Goal: Use online tool/utility: Utilize a website feature to perform a specific function

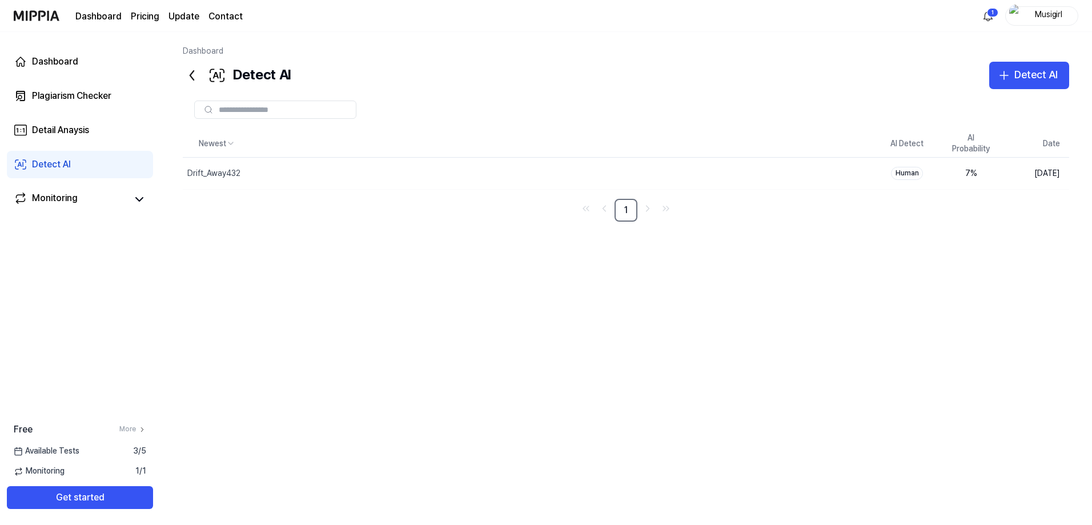
click at [107, 178] on link "Detect AI" at bounding box center [80, 164] width 146 height 27
click at [1014, 83] on div "Detect AI" at bounding box center [1035, 75] width 43 height 17
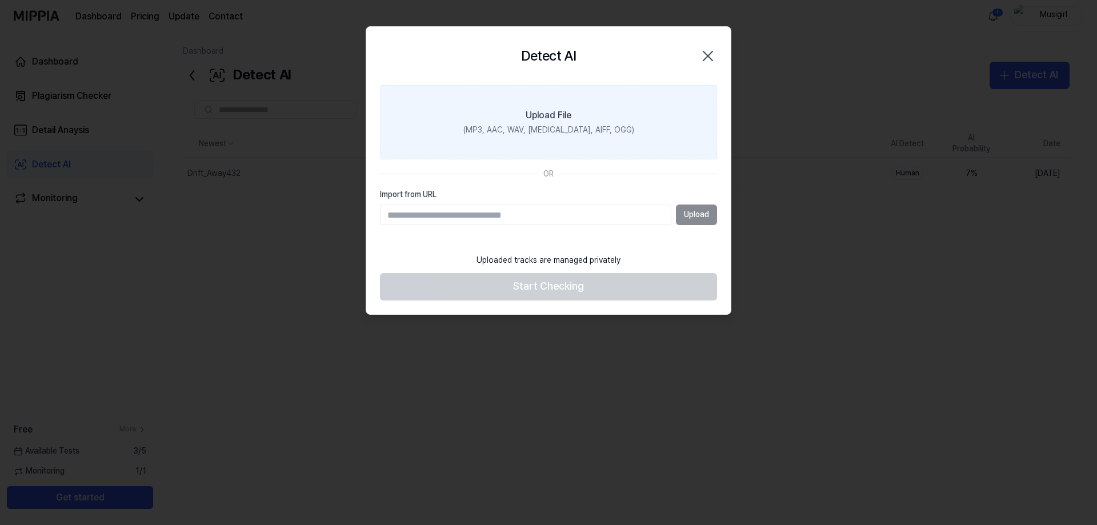
click at [571, 122] on div "Upload File" at bounding box center [549, 116] width 46 height 14
click at [0, 0] on input "Upload File (MP3, AAC, WAV, FLAC, AIFF, OGG)" at bounding box center [0, 0] width 0 height 0
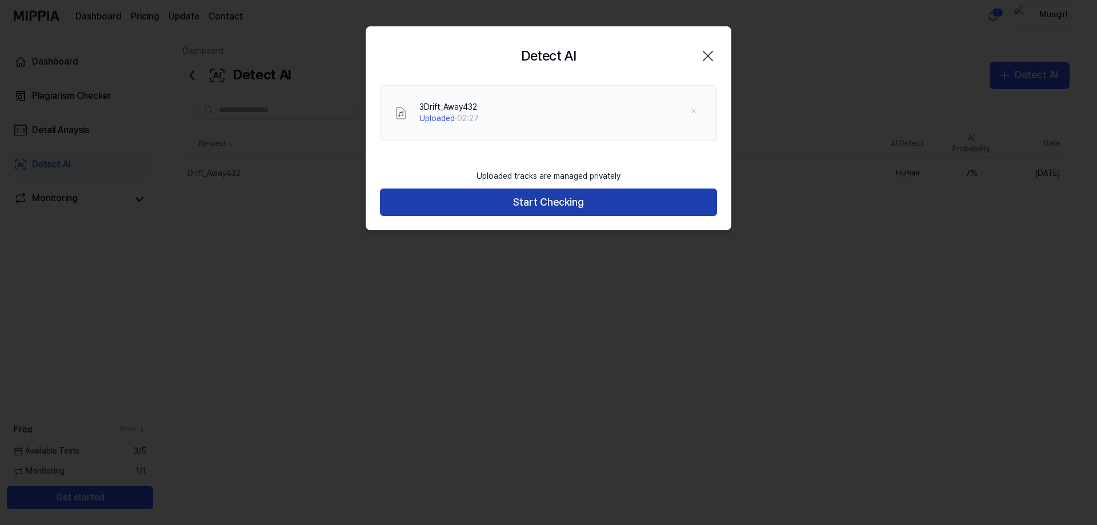
click at [565, 216] on button "Start Checking" at bounding box center [548, 201] width 337 height 27
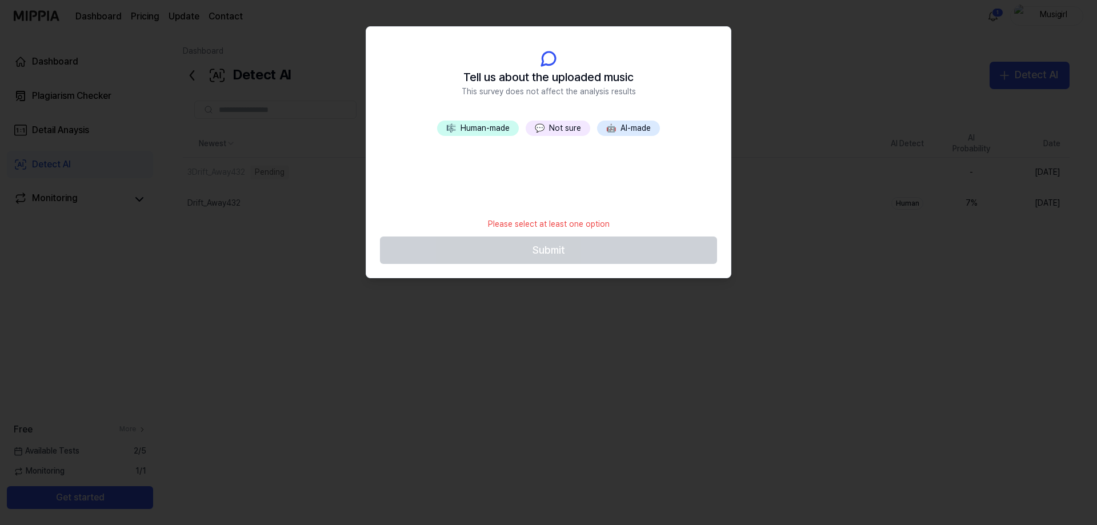
click at [561, 137] on button "💬 Not sure" at bounding box center [558, 129] width 65 height 16
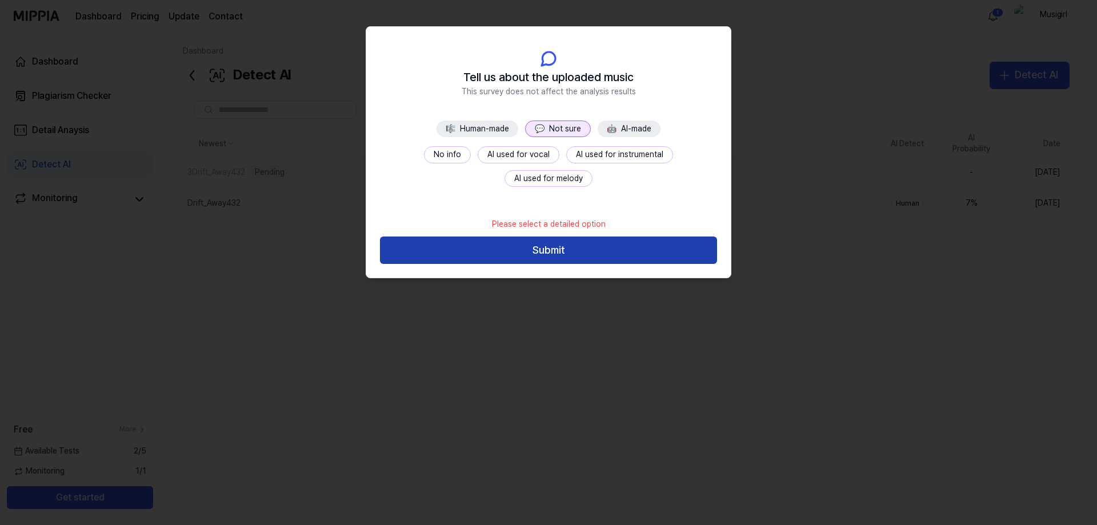
click at [530, 264] on button "Submit" at bounding box center [548, 249] width 337 height 27
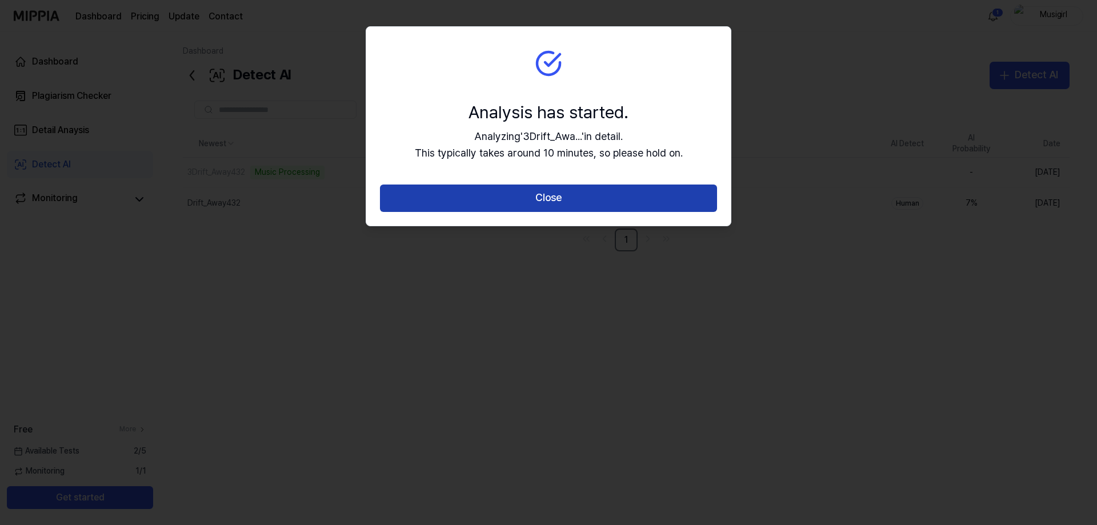
click at [558, 212] on button "Close" at bounding box center [548, 197] width 337 height 27
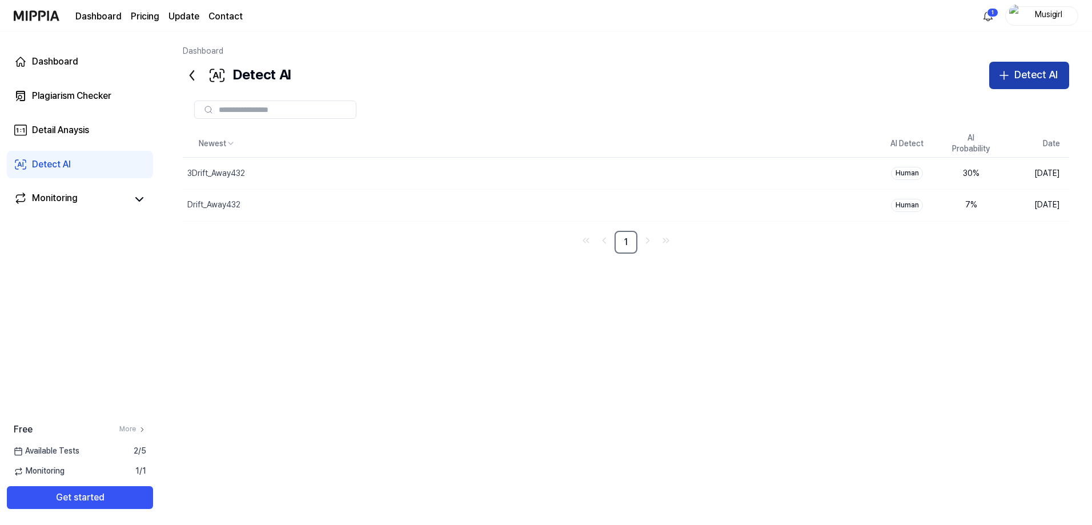
click at [1014, 83] on div "Detect AI" at bounding box center [1035, 75] width 43 height 17
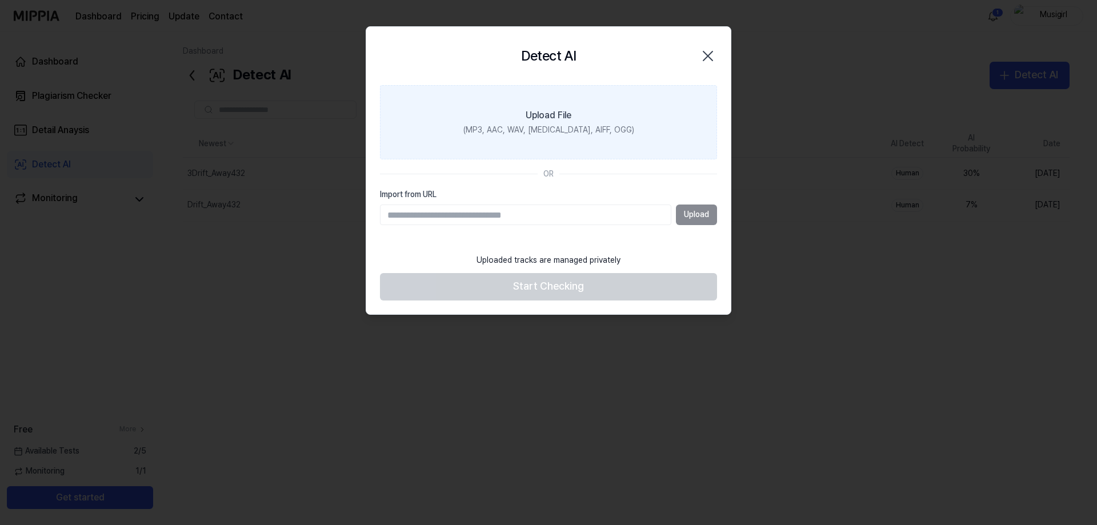
click at [534, 122] on div "Upload File" at bounding box center [549, 116] width 46 height 14
click at [0, 0] on input "Upload File (MP3, AAC, WAV, FLAC, AIFF, OGG)" at bounding box center [0, 0] width 0 height 0
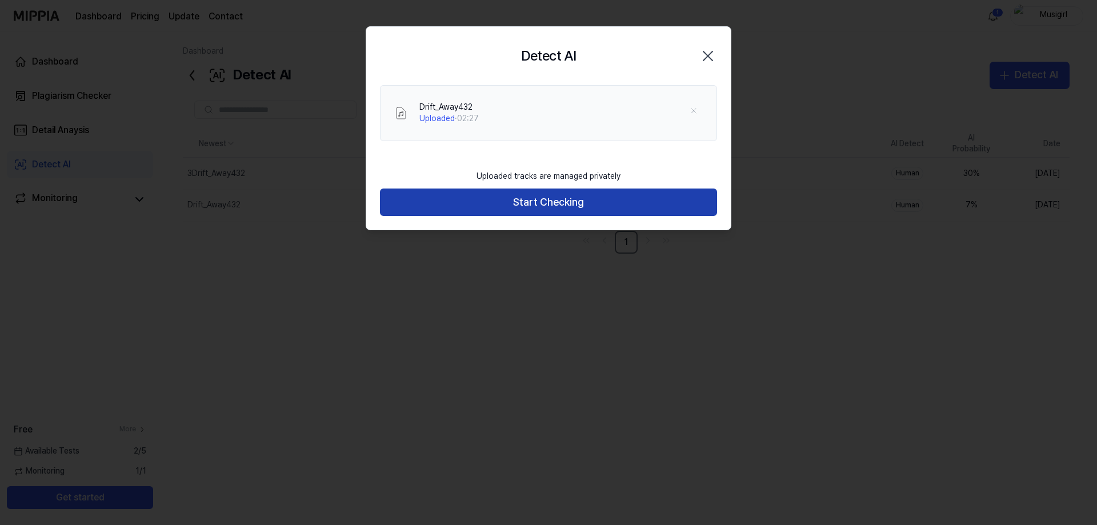
click at [528, 216] on button "Start Checking" at bounding box center [548, 201] width 337 height 27
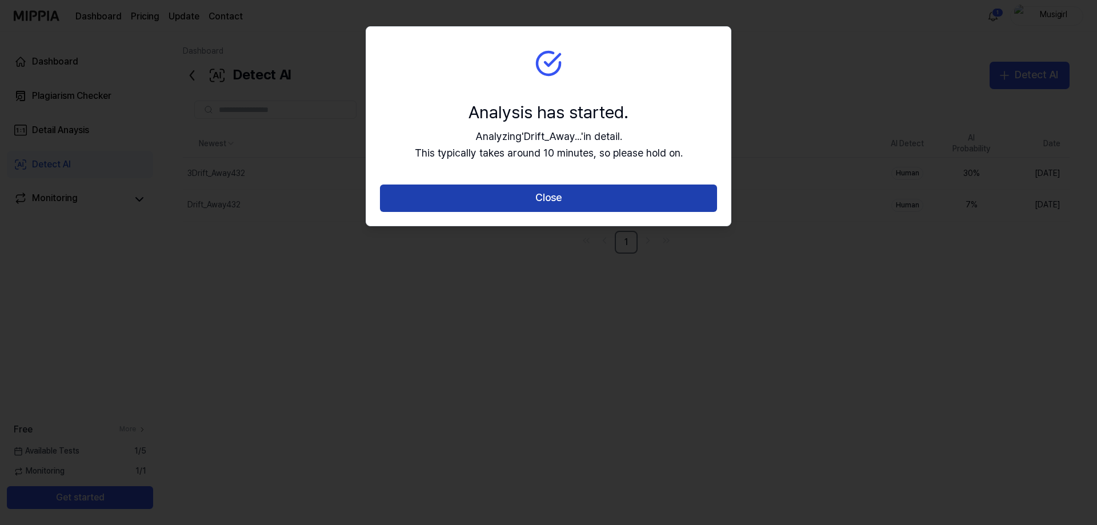
click at [535, 212] on button "Close" at bounding box center [548, 197] width 337 height 27
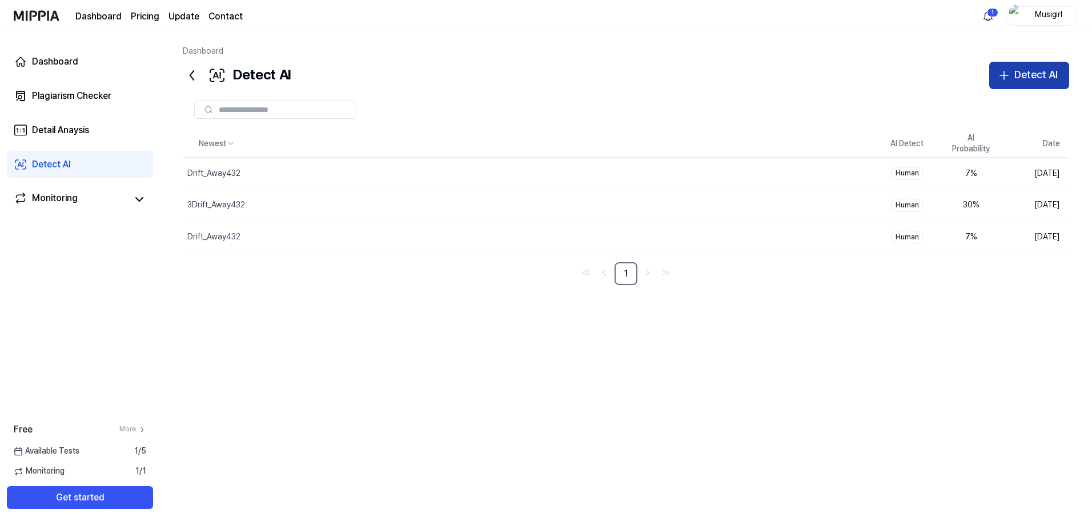
click at [1014, 83] on div "Detect AI" at bounding box center [1035, 75] width 43 height 17
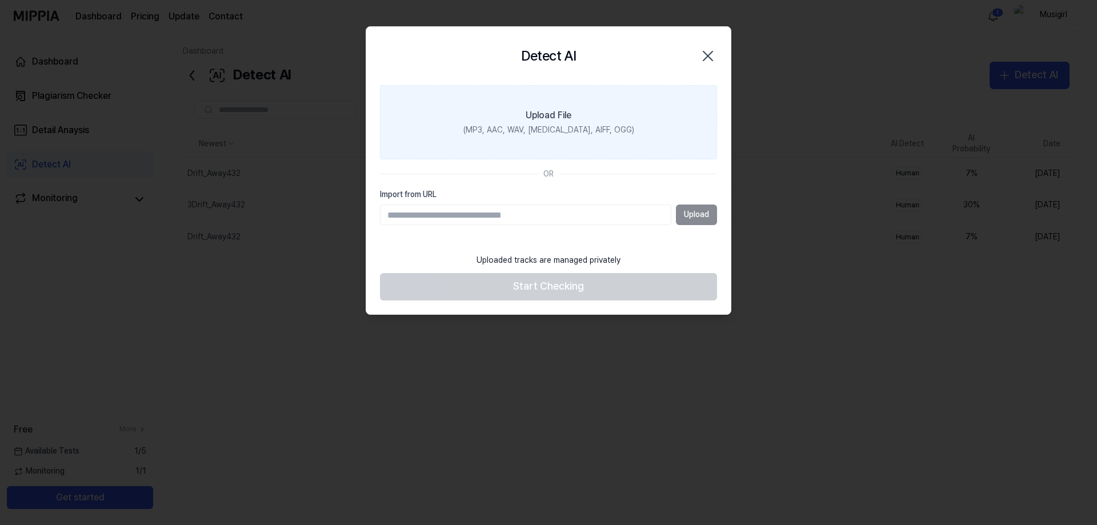
click at [559, 136] on div "(MP3, AAC, WAV, FLAC, AIFF, OGG)" at bounding box center [548, 130] width 171 height 11
click at [0, 0] on input "Upload File (MP3, AAC, WAV, FLAC, AIFF, OGG)" at bounding box center [0, 0] width 0 height 0
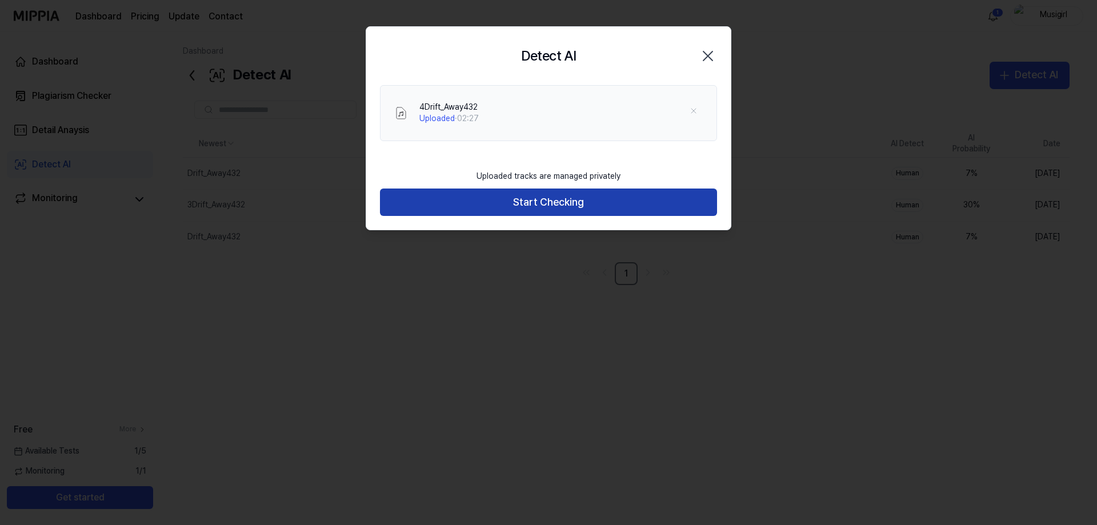
click at [567, 216] on button "Start Checking" at bounding box center [548, 201] width 337 height 27
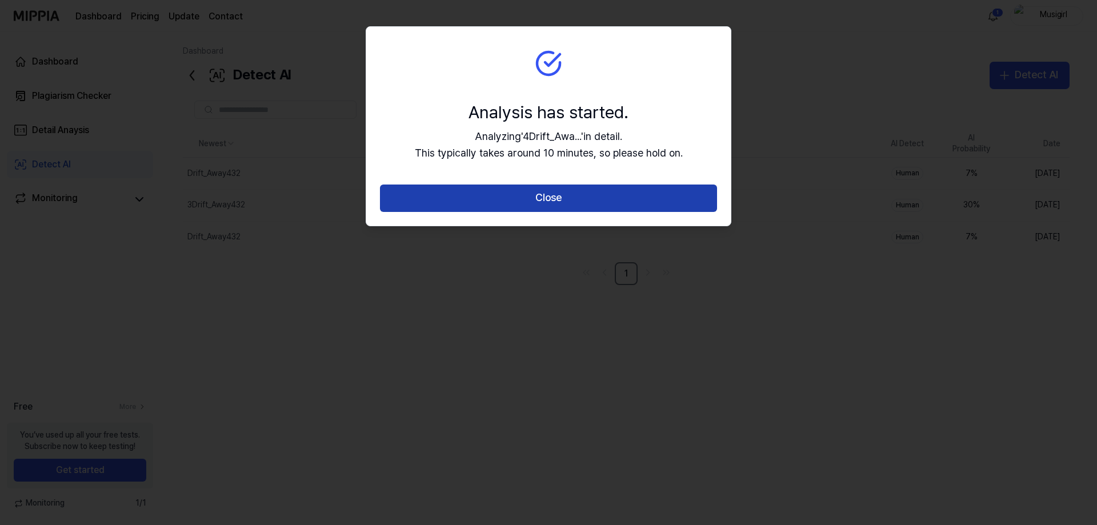
click at [549, 212] on button "Close" at bounding box center [548, 197] width 337 height 27
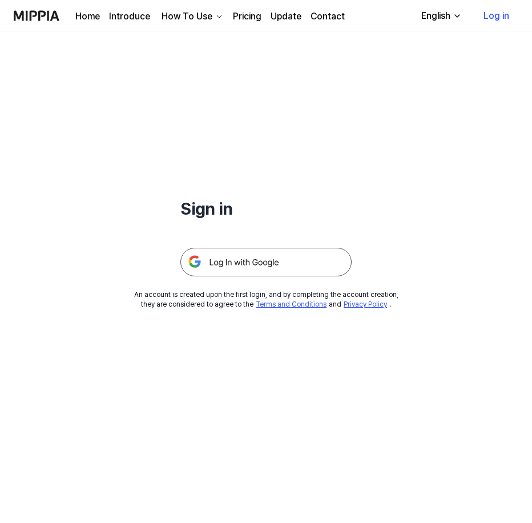
click at [254, 276] on img at bounding box center [265, 262] width 171 height 29
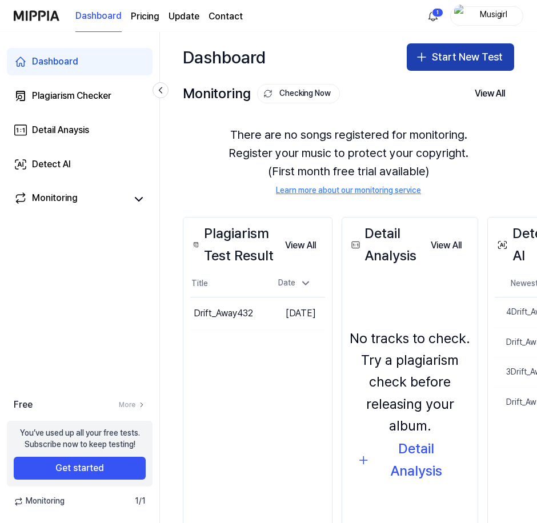
click at [436, 71] on button "Start New Test" at bounding box center [460, 56] width 107 height 27
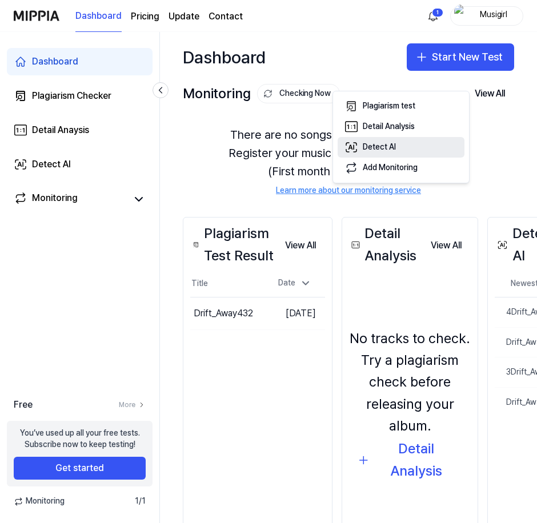
click at [393, 153] on div "Detect AI" at bounding box center [379, 147] width 33 height 11
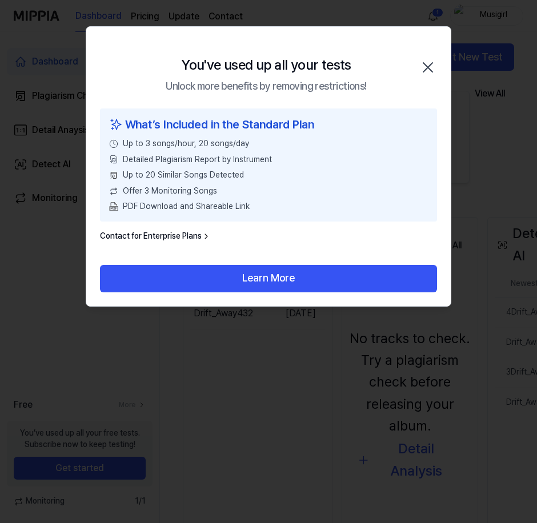
click at [420, 77] on icon "button" at bounding box center [428, 67] width 18 height 18
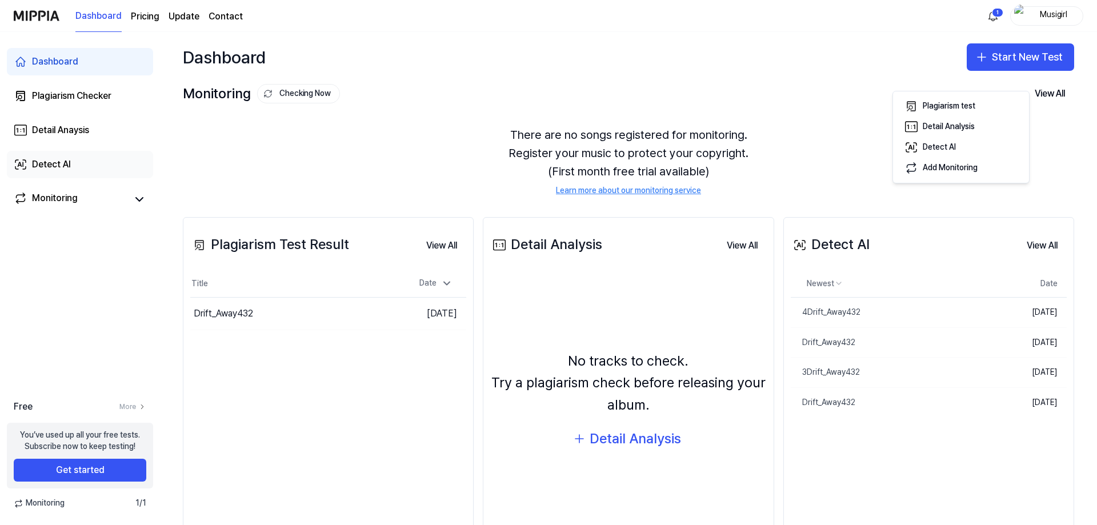
click at [71, 171] on div "Detect AI" at bounding box center [51, 165] width 39 height 14
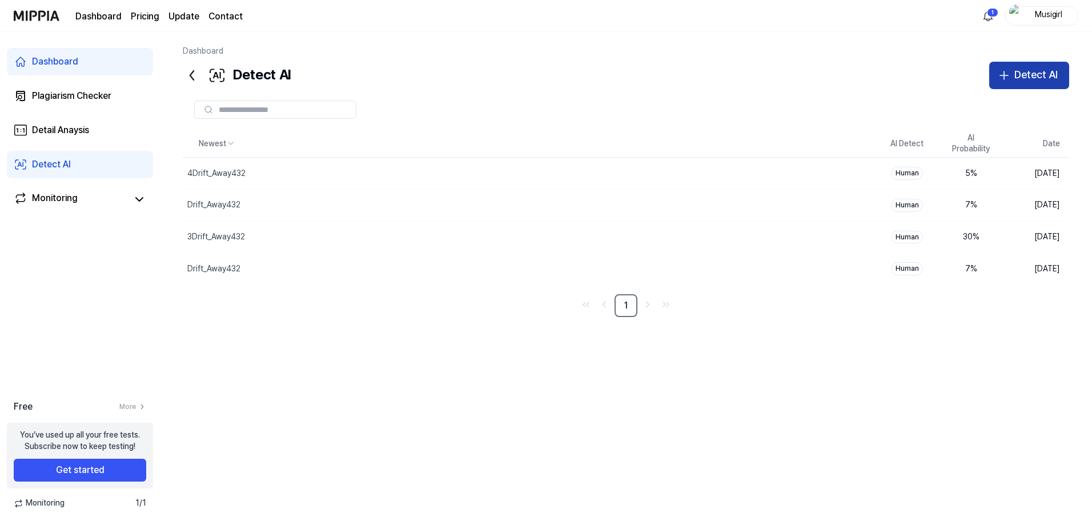
click at [536, 83] on div "Detect AI" at bounding box center [1035, 75] width 43 height 17
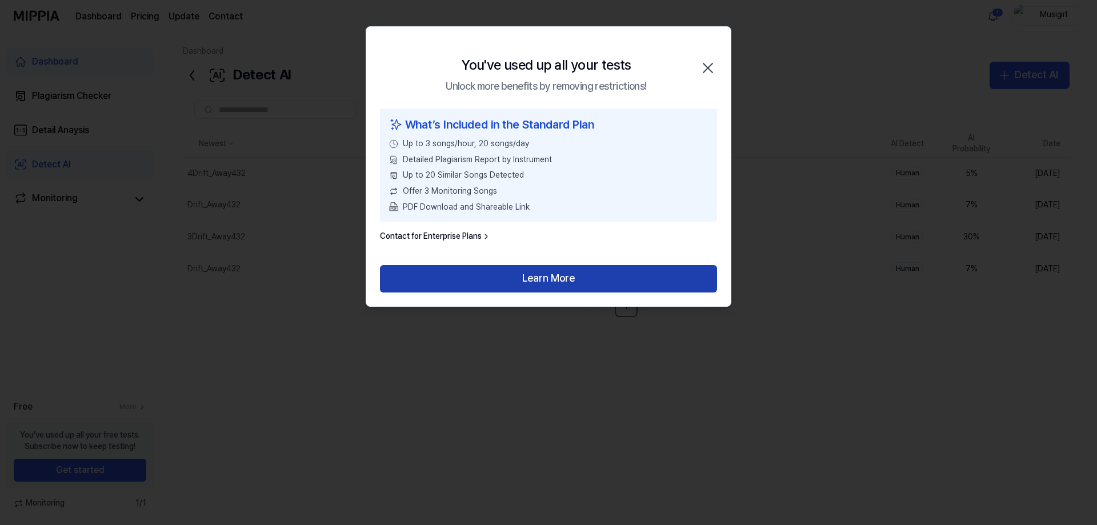
click at [536, 292] on button "Learn More" at bounding box center [548, 278] width 337 height 27
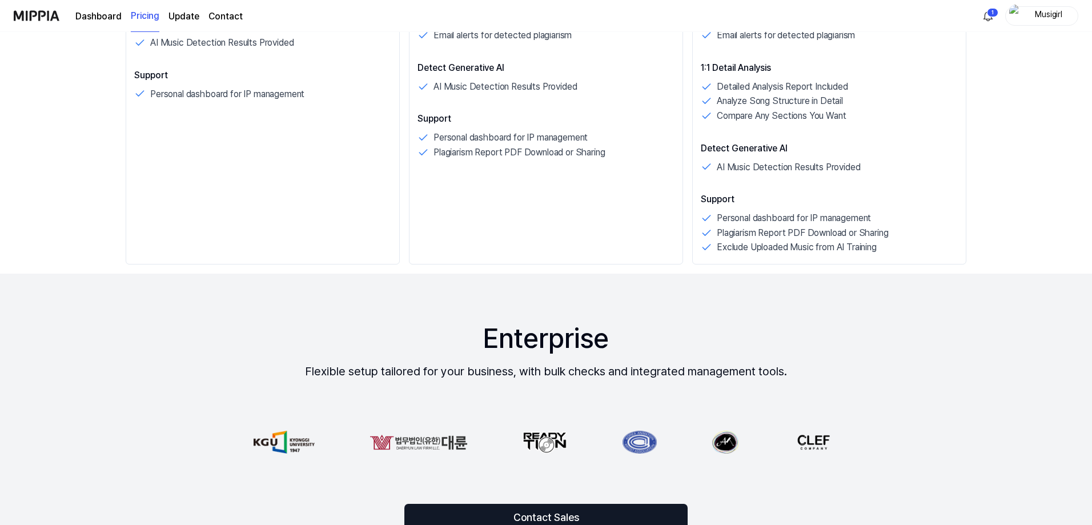
scroll to position [267, 0]
